Goal: Transaction & Acquisition: Subscribe to service/newsletter

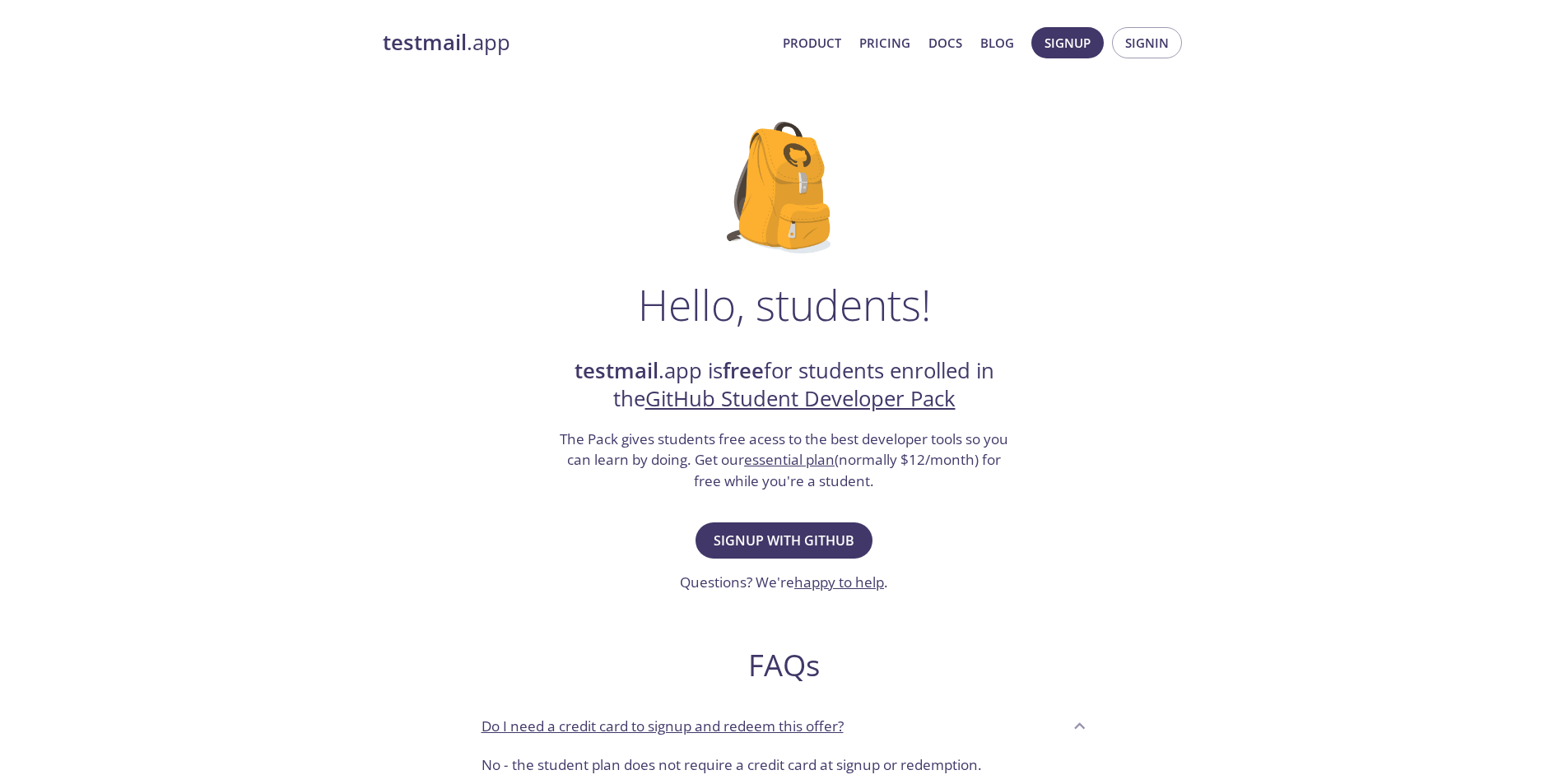
click at [759, 530] on span "Signup with GitHub" at bounding box center [784, 540] width 140 height 23
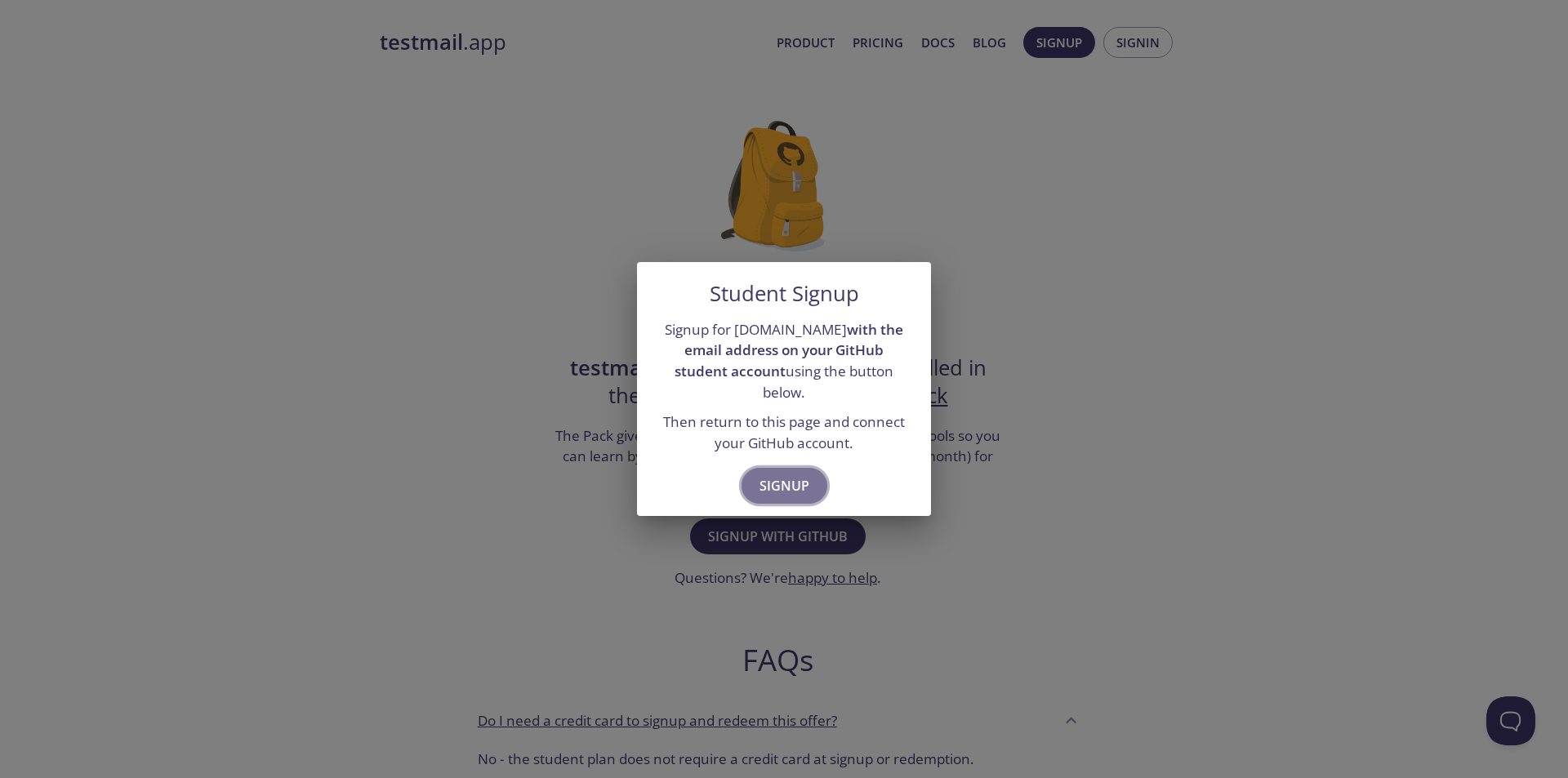
click at [778, 474] on span "Signup" at bounding box center [784, 485] width 50 height 23
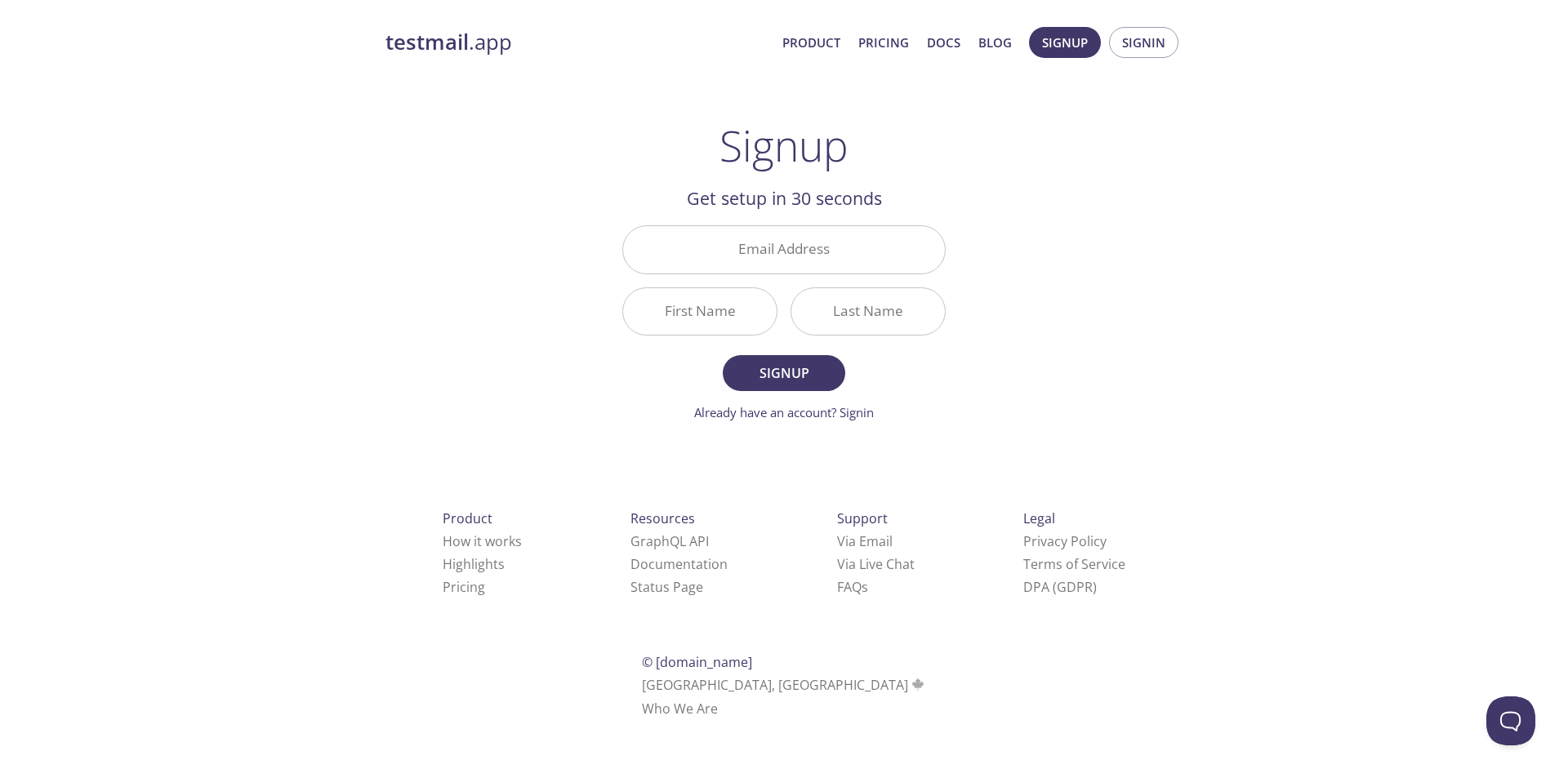
click at [458, 34] on strong "testmail" at bounding box center [427, 43] width 83 height 29
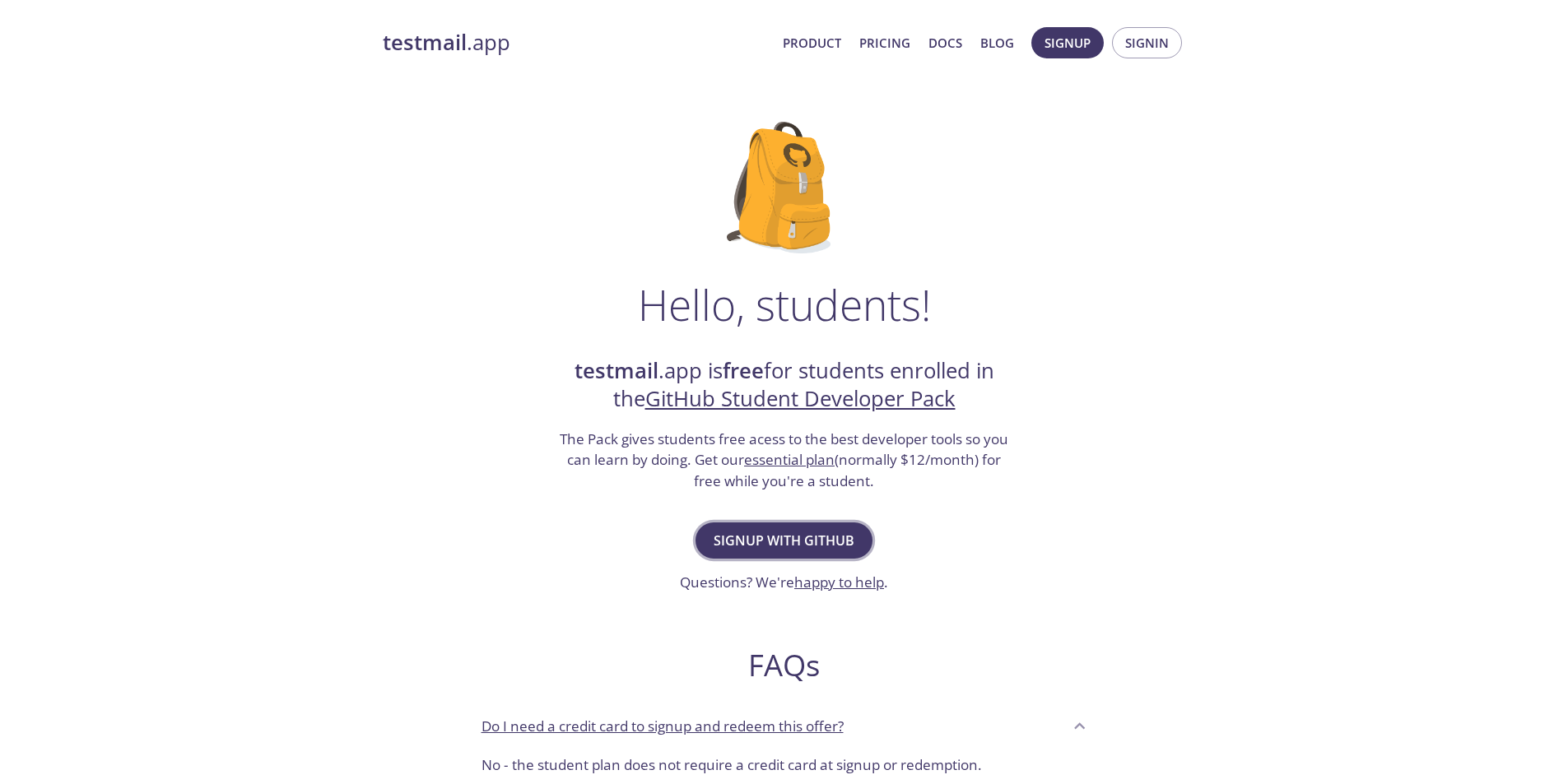
click at [799, 529] on span "Signup with GitHub" at bounding box center [784, 540] width 140 height 23
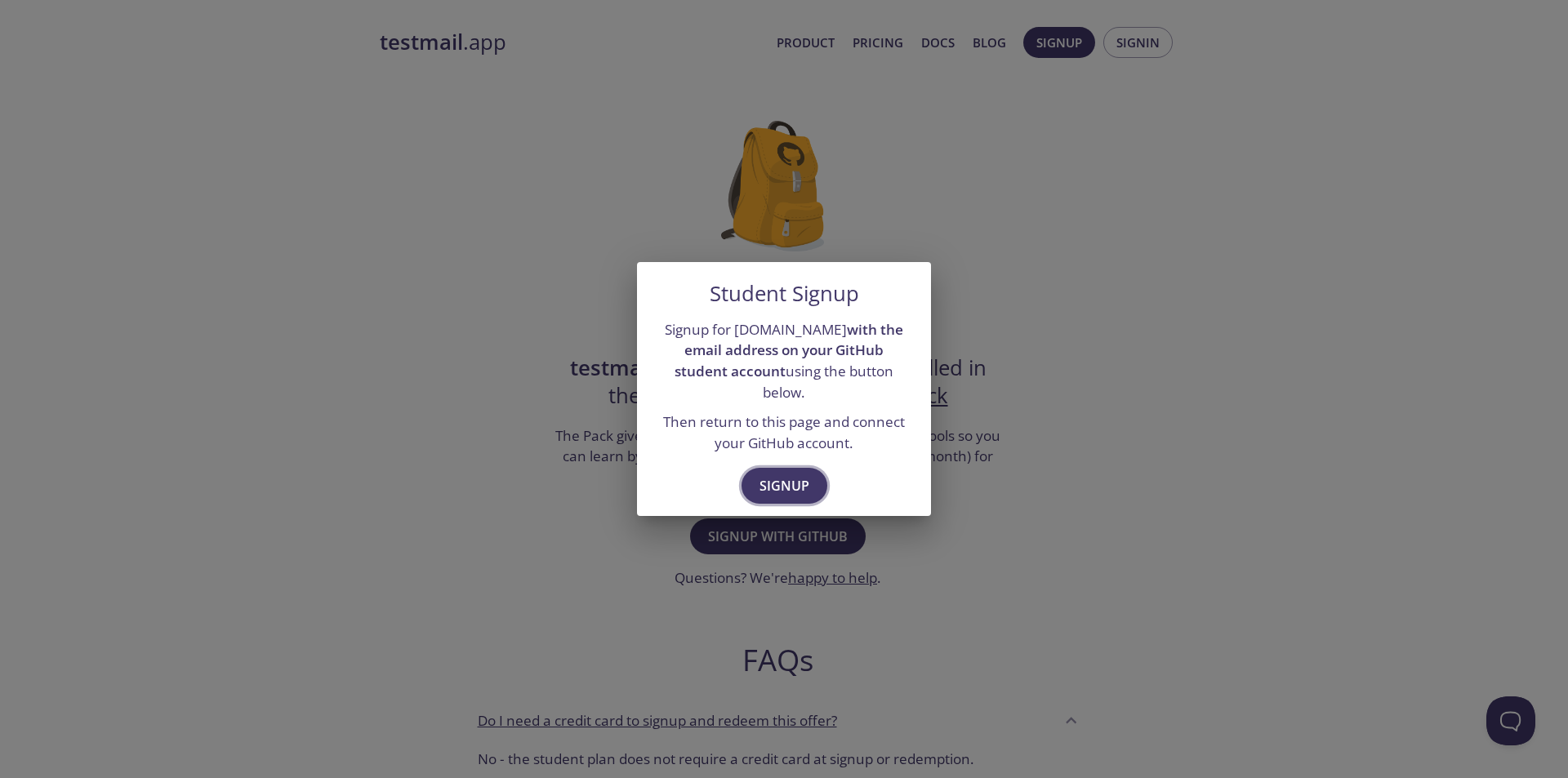
click at [768, 474] on span "Signup" at bounding box center [784, 485] width 50 height 23
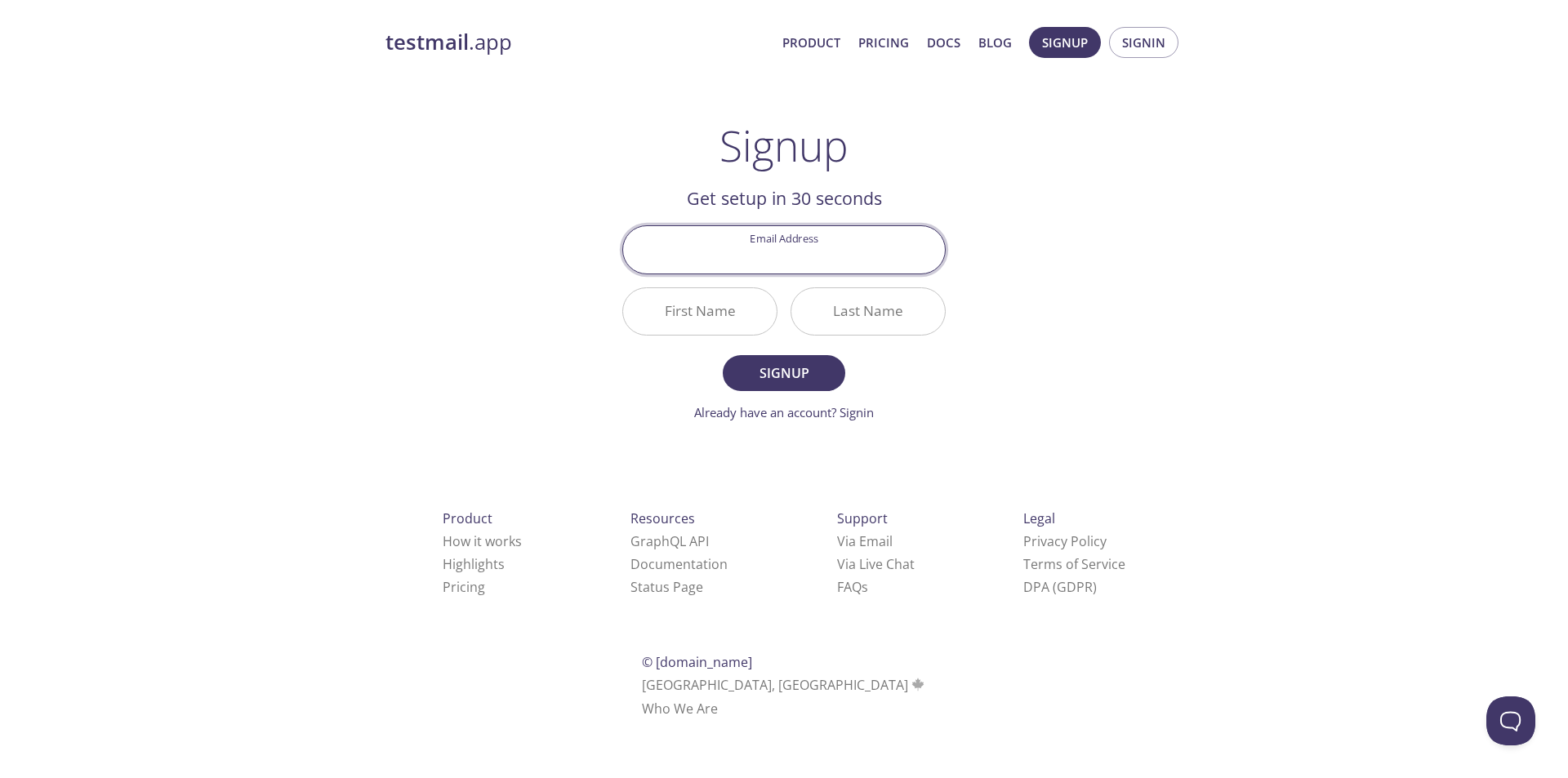
click at [810, 240] on input "Email Address" at bounding box center [784, 249] width 322 height 46
type input "lmartinez2534@alumno.uned.es"
click at [728, 310] on input "First Name" at bounding box center [700, 311] width 154 height 46
type input "LUCAS"
click at [857, 300] on input "Last Name" at bounding box center [869, 311] width 154 height 46
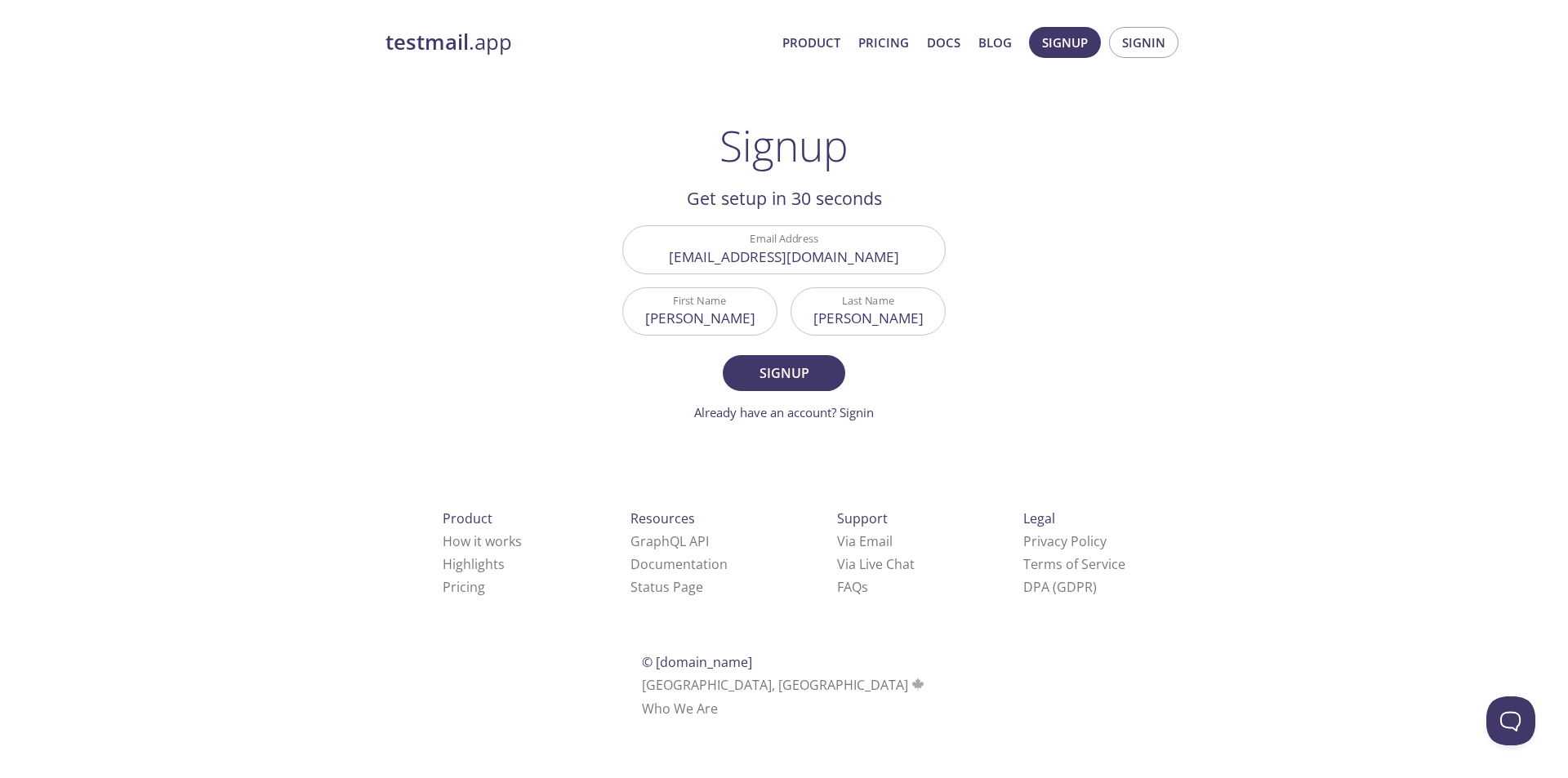
click at [186, 525] on div "testmail .app Product Pricing Docs Blog Signup Signin Signup Get setup in 30 se…" at bounding box center [784, 391] width 1568 height 750
click at [910, 313] on input "MARTINEZ" at bounding box center [869, 311] width 154 height 46
click at [909, 313] on input "MARTINEZ" at bounding box center [869, 311] width 154 height 46
paste input "VALBUENA"
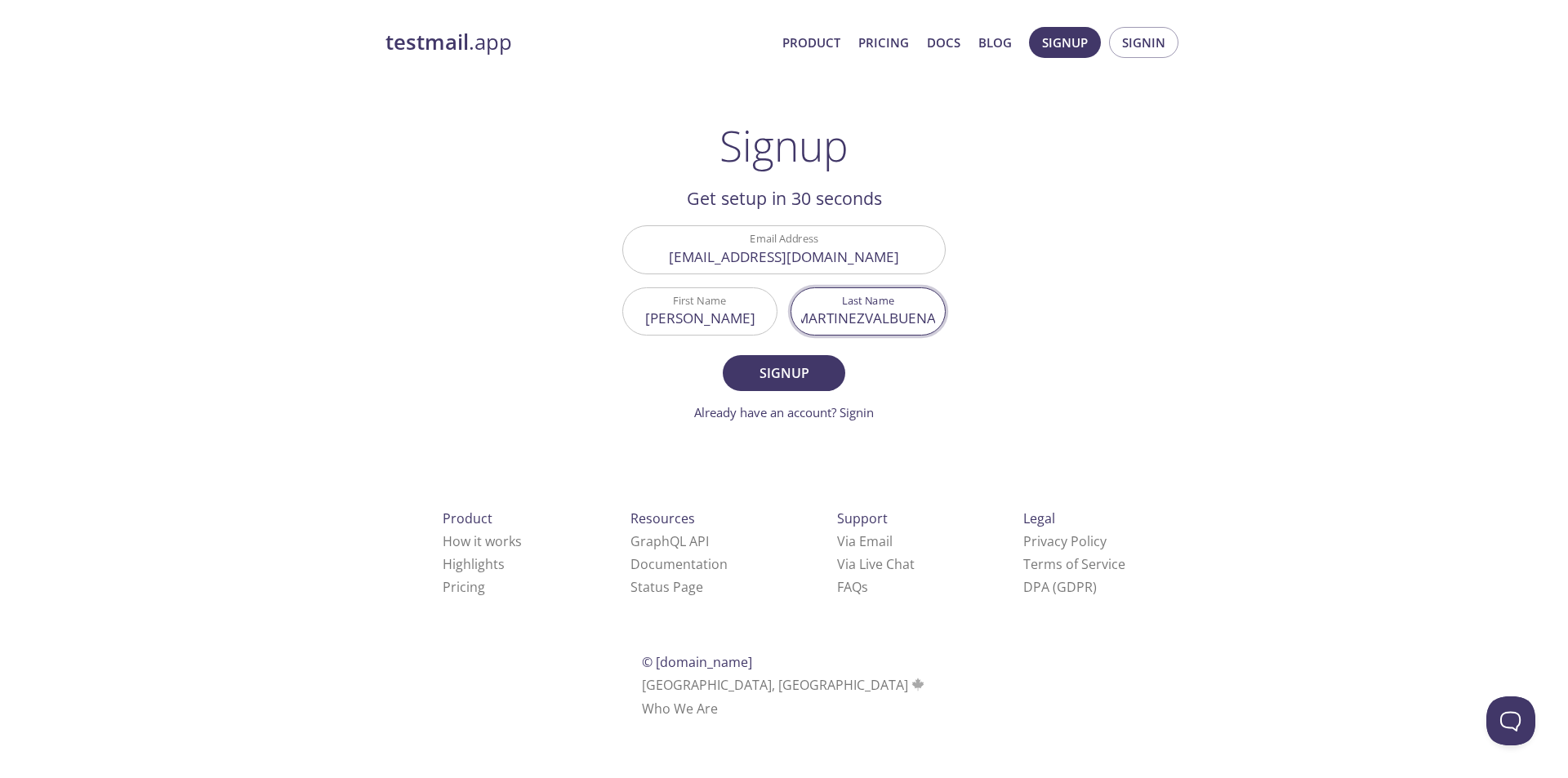
click at [862, 321] on input "MARTINEZVALBUENA" at bounding box center [869, 311] width 154 height 46
type input "MARTINEZ VALBUENA"
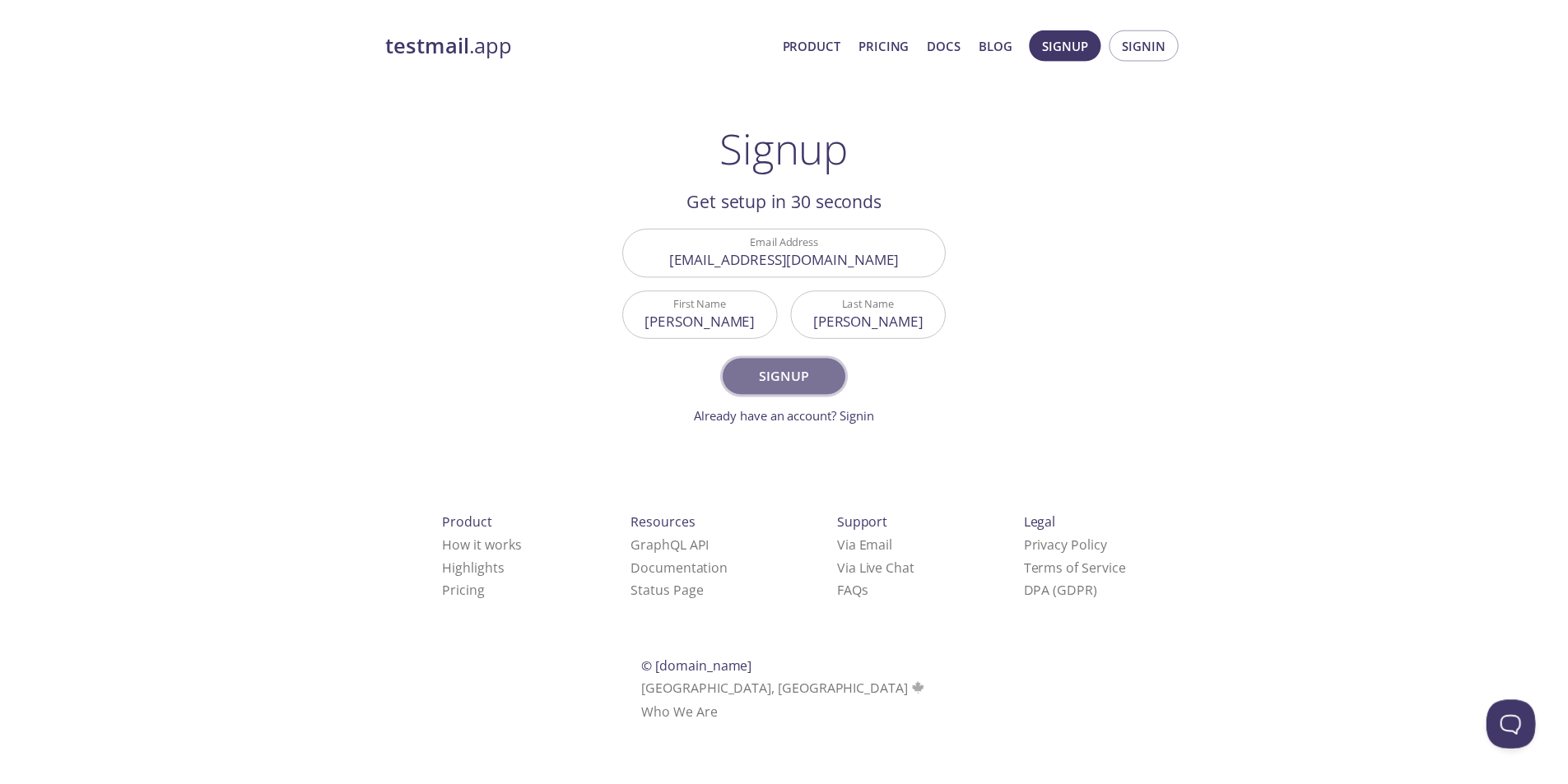
scroll to position [0, 0]
click at [807, 361] on button "Signup" at bounding box center [789, 377] width 123 height 36
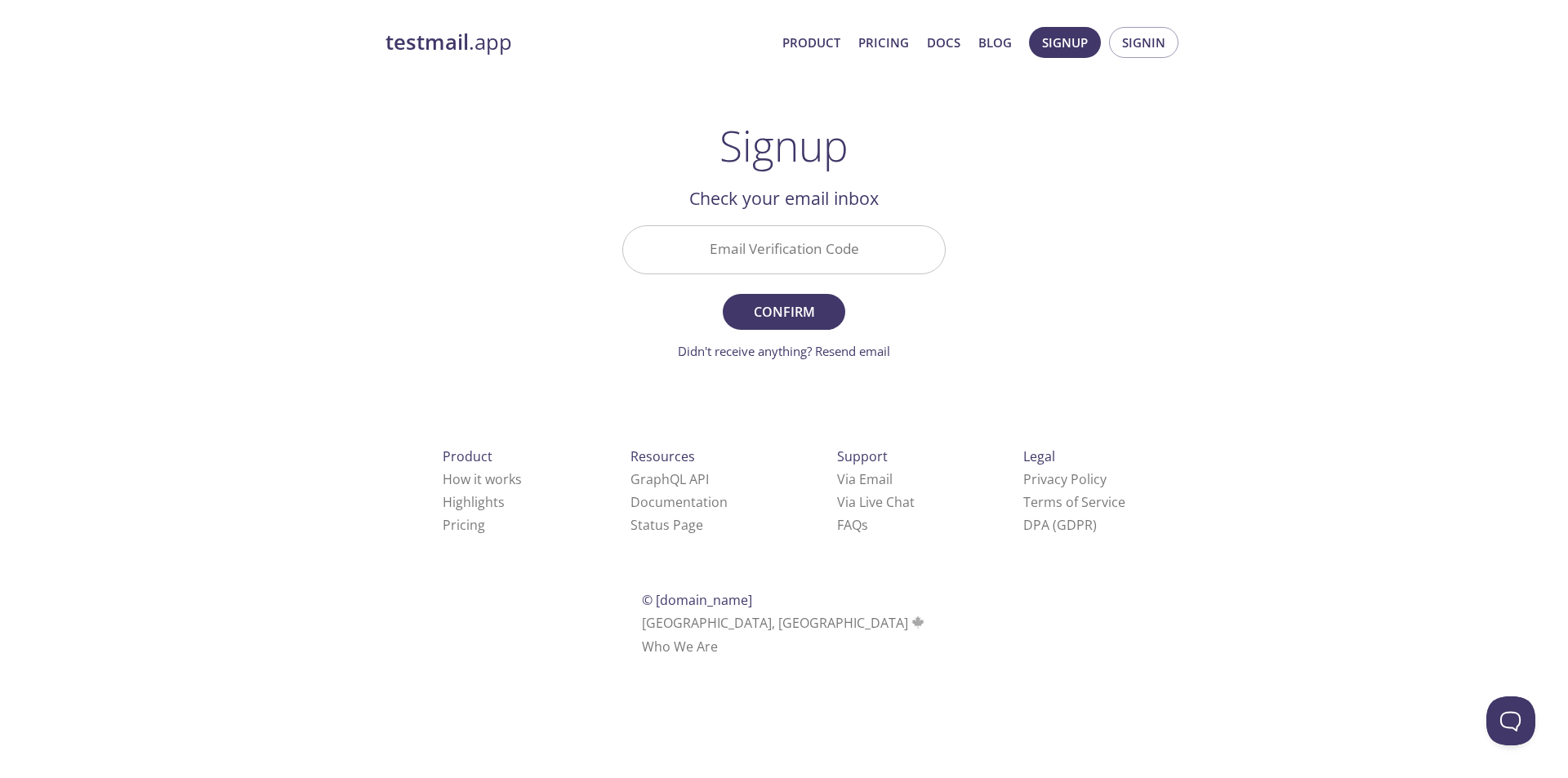
click at [752, 270] on input "Email Verification Code" at bounding box center [784, 249] width 322 height 46
paste input "NC4DW3D"
type input "NC4DW3D"
click at [723, 294] on button "Confirm" at bounding box center [784, 312] width 122 height 36
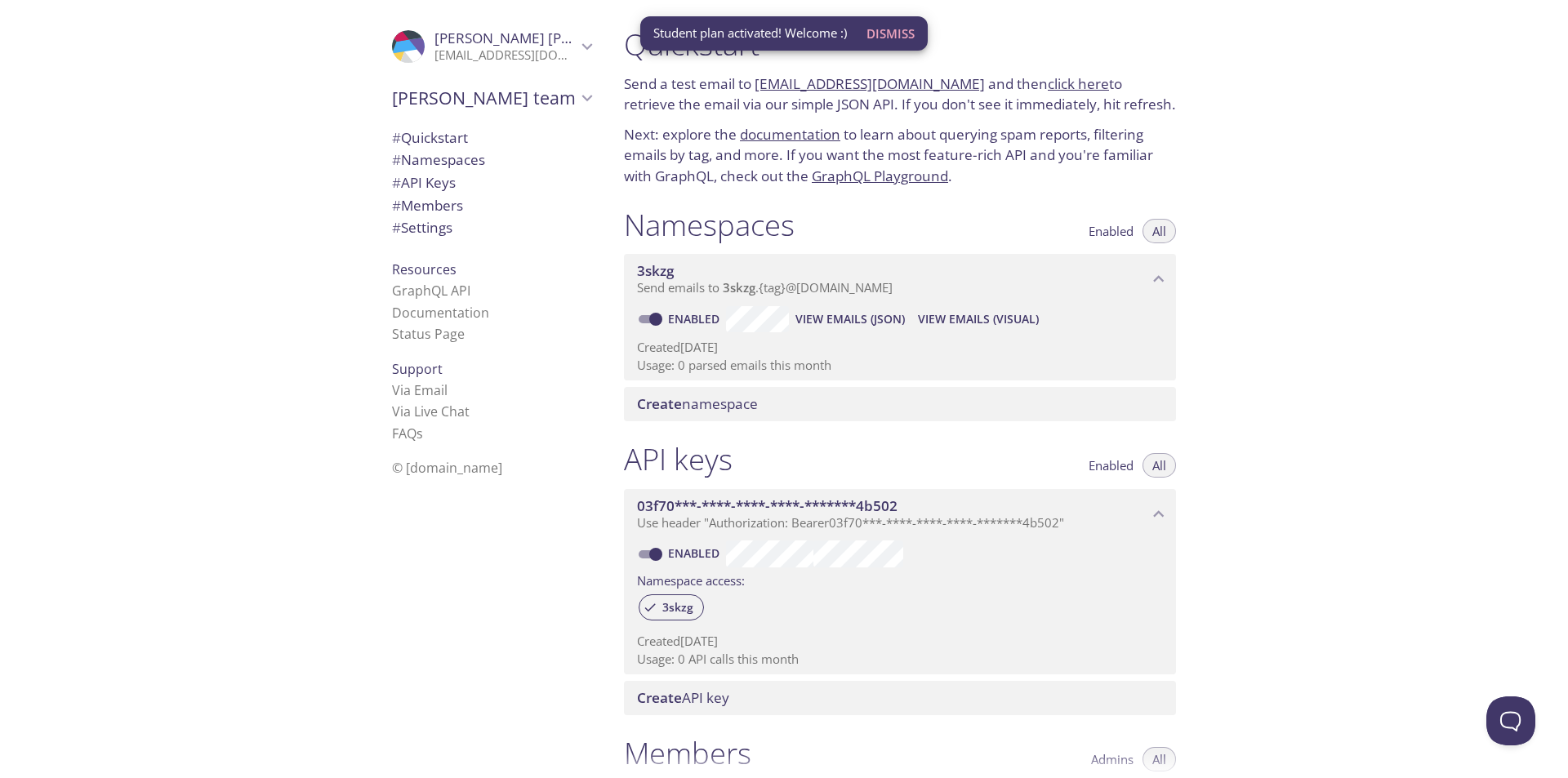
click at [1063, 99] on p "Send a test email to 3skzg.test@inbox.testmail.app and then click here to retri…" at bounding box center [900, 94] width 552 height 42
click at [890, 30] on span "Dismiss" at bounding box center [890, 33] width 48 height 21
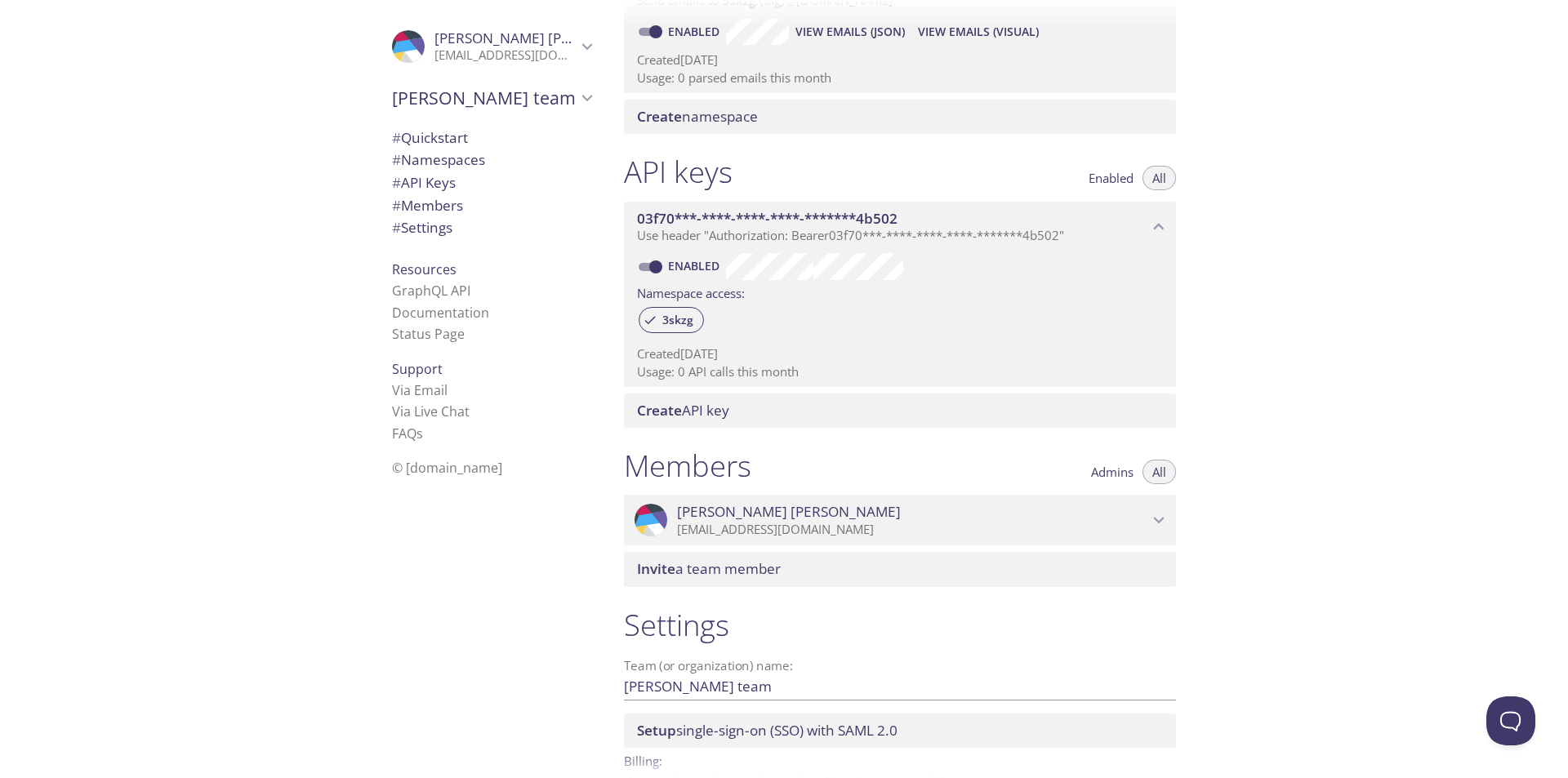
scroll to position [294, 0]
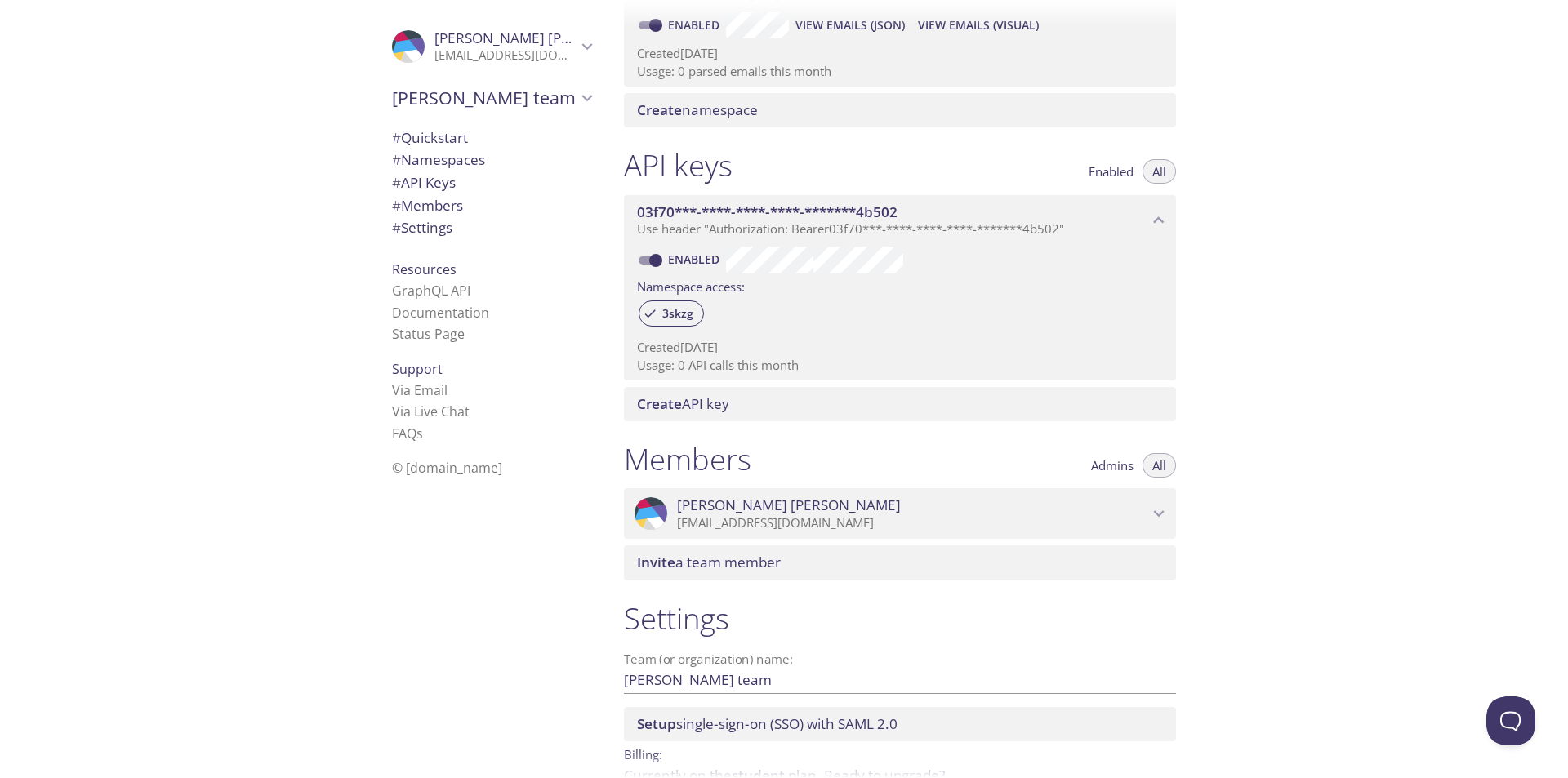
click at [950, 528] on p "lmartinez2534@alumno.uned.es" at bounding box center [912, 524] width 471 height 16
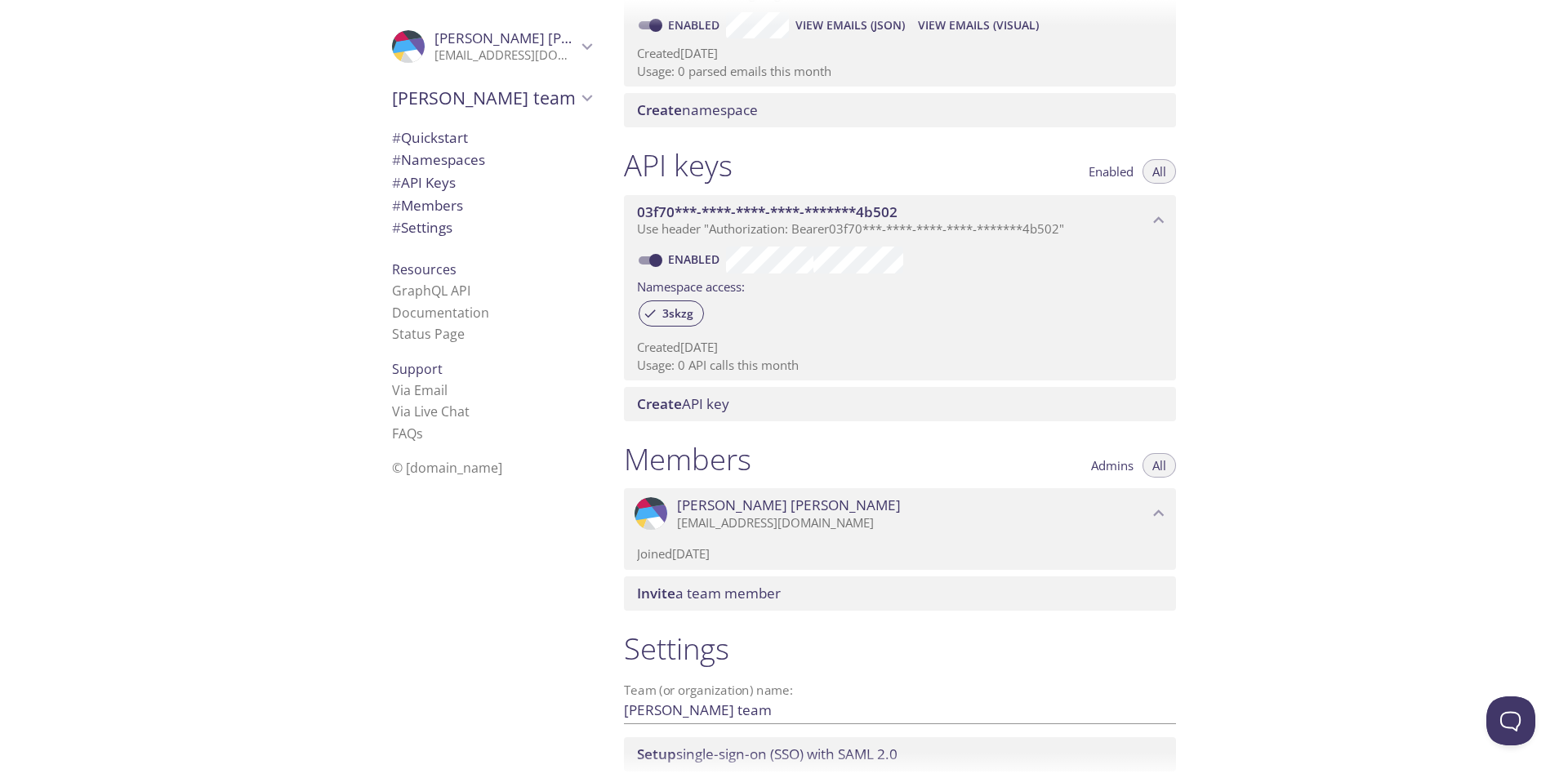
click at [949, 529] on p "lmartinez2534@alumno.uned.es" at bounding box center [912, 524] width 471 height 16
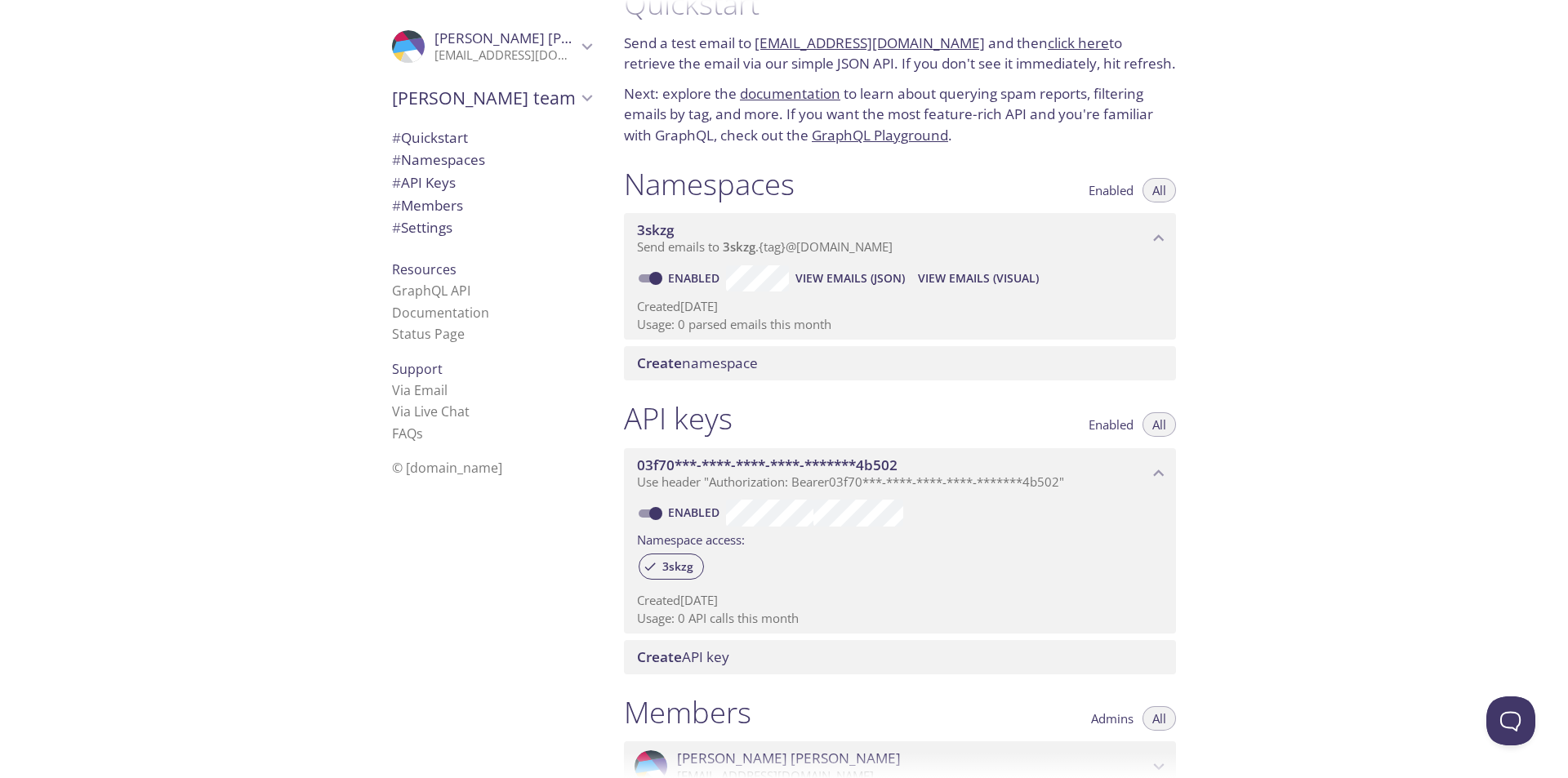
scroll to position [0, 0]
